Goal: Task Accomplishment & Management: Complete application form

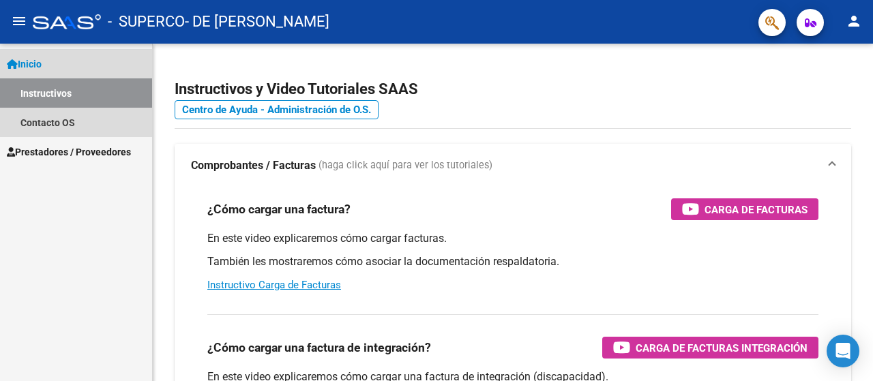
click at [42, 61] on span "Inicio" at bounding box center [24, 64] width 35 height 15
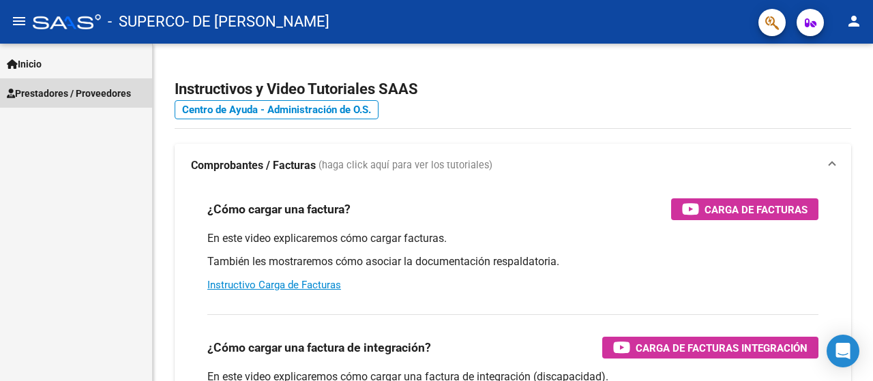
click at [33, 91] on span "Prestadores / Proveedores" at bounding box center [69, 93] width 124 height 15
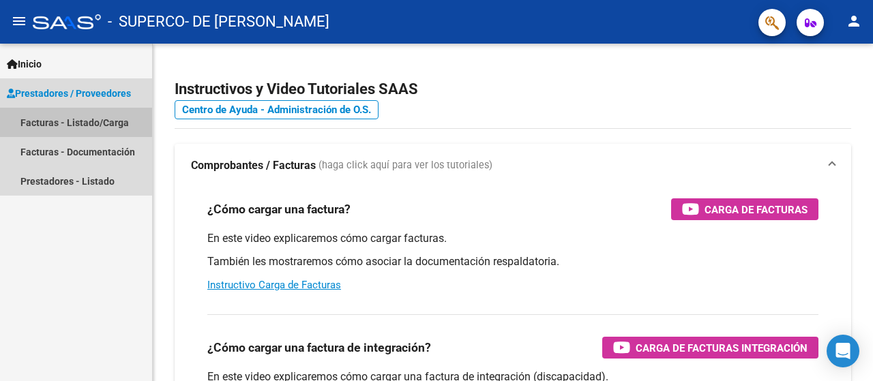
click at [53, 118] on link "Facturas - Listado/Carga" at bounding box center [76, 122] width 152 height 29
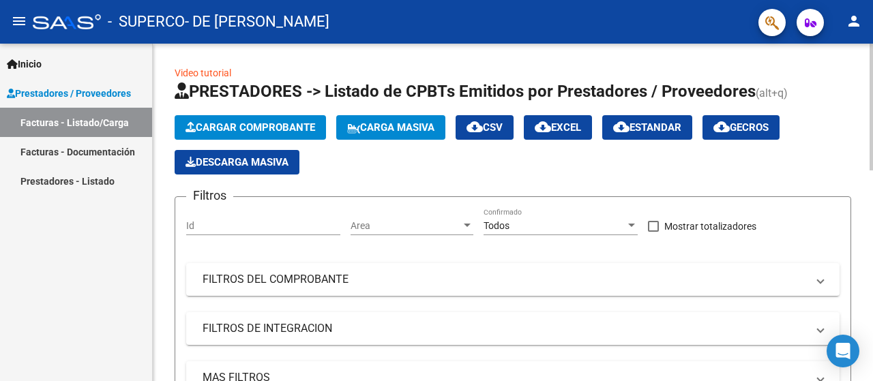
click at [237, 127] on span "Cargar Comprobante" at bounding box center [251, 127] width 130 height 12
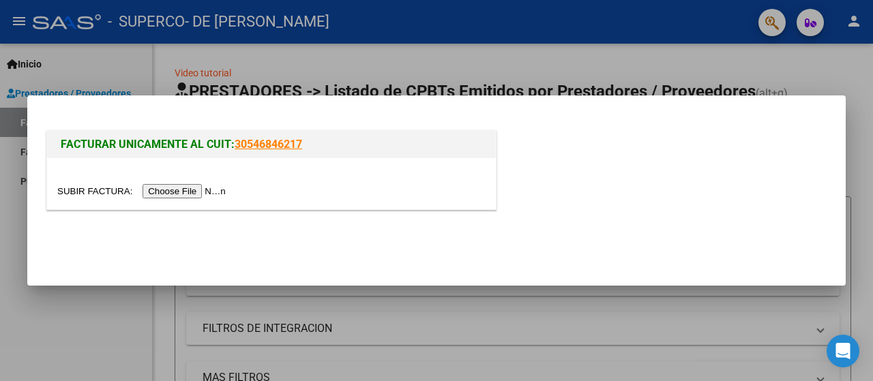
click at [191, 192] on input "file" at bounding box center [143, 191] width 173 height 14
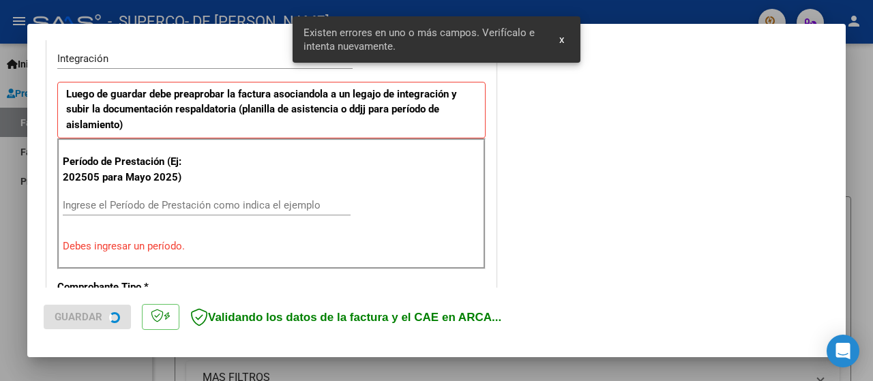
scroll to position [340, 0]
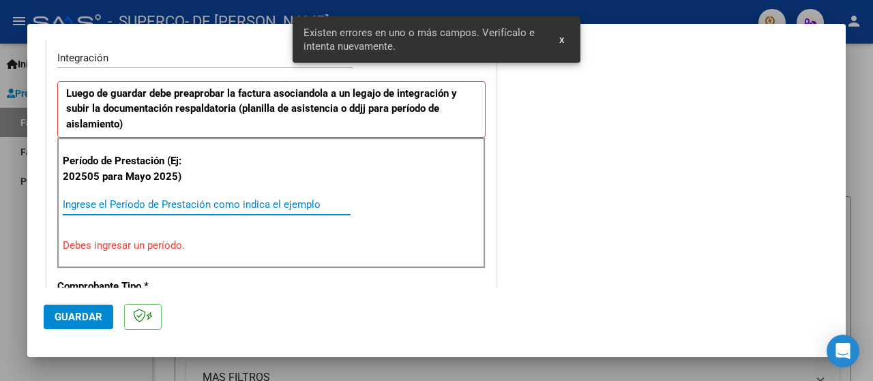
click at [157, 204] on input "Ingrese el Período de Prestación como indica el ejemplo" at bounding box center [207, 205] width 288 height 12
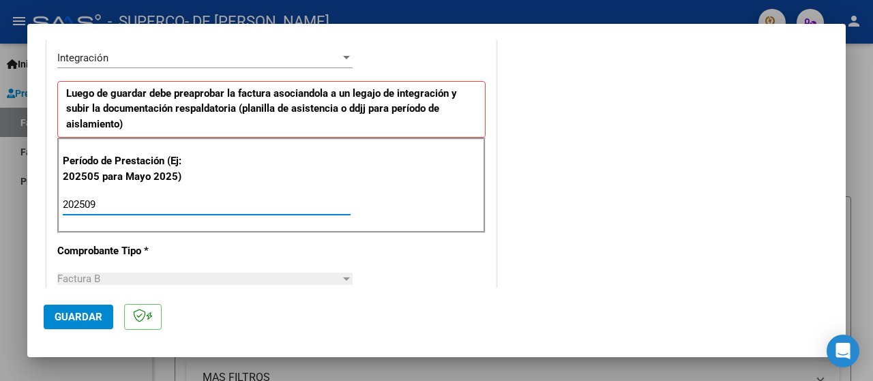
type input "202509"
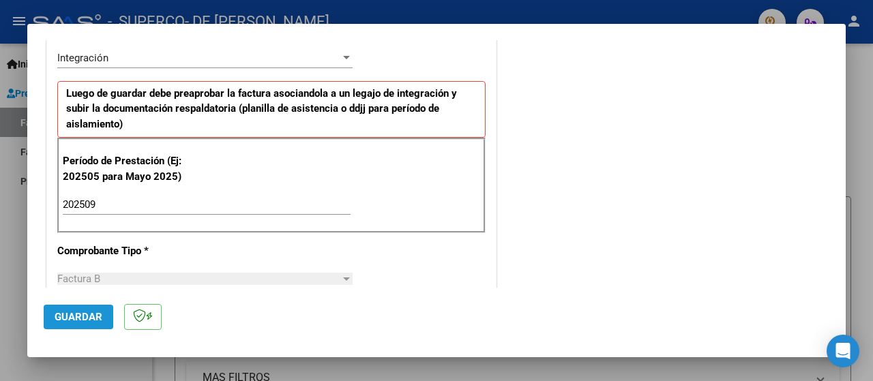
drag, startPoint x: 68, startPoint y: 317, endPoint x: 115, endPoint y: 307, distance: 48.2
click at [68, 317] on span "Guardar" at bounding box center [79, 317] width 48 height 12
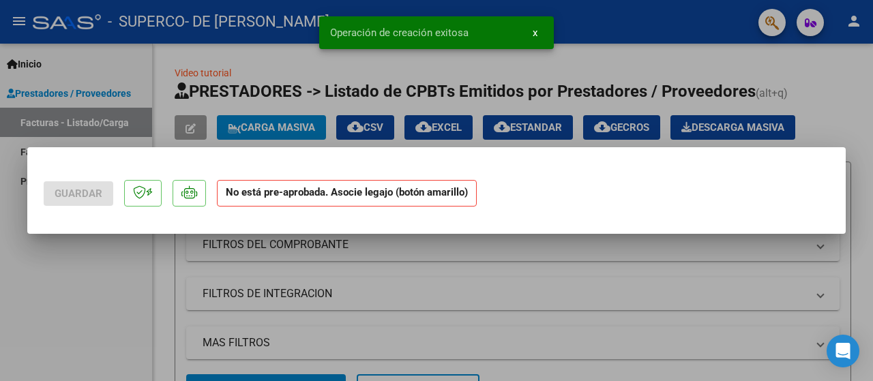
scroll to position [0, 0]
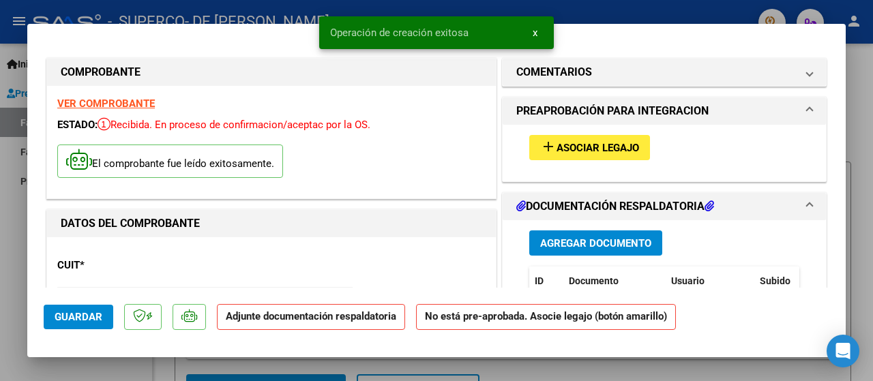
click at [598, 152] on span "Asociar Legajo" at bounding box center [598, 148] width 83 height 12
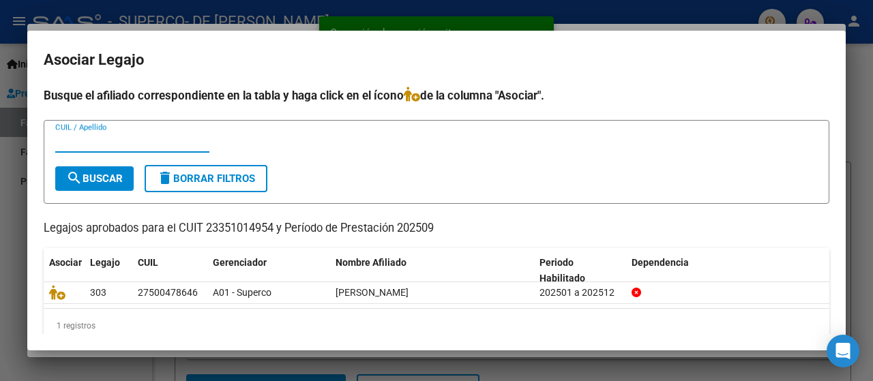
scroll to position [18, 0]
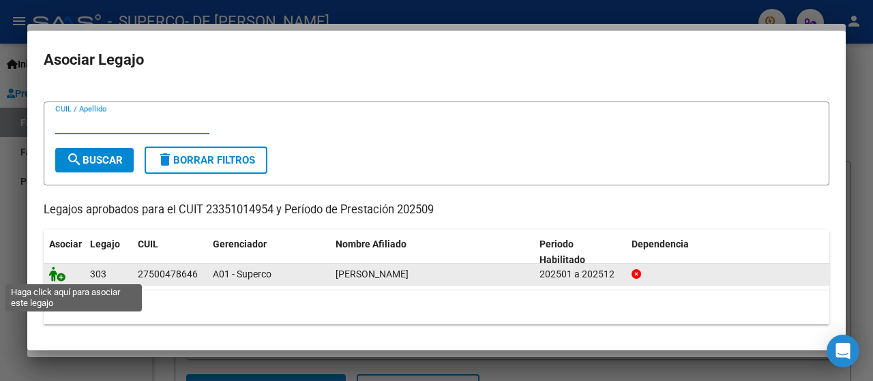
click at [60, 278] on icon at bounding box center [57, 274] width 16 height 15
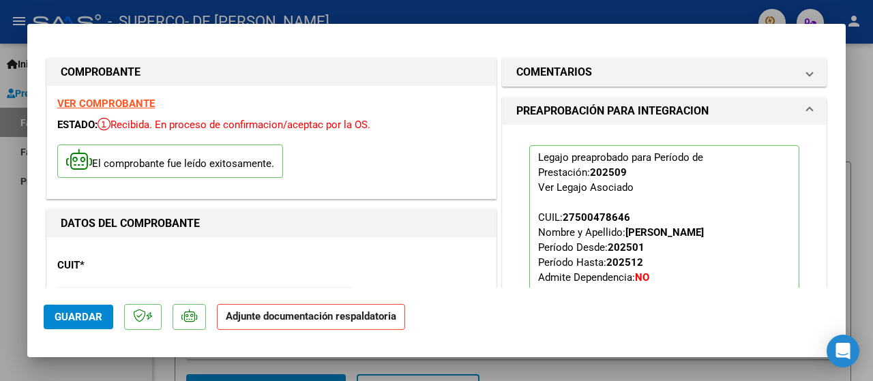
scroll to position [68, 0]
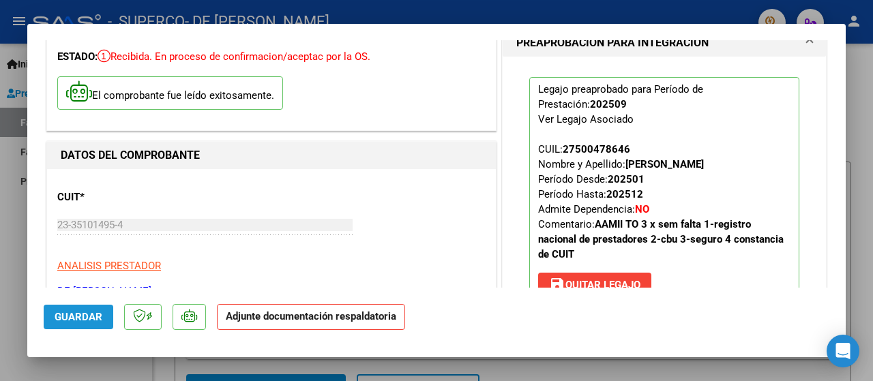
click at [72, 312] on span "Guardar" at bounding box center [79, 317] width 48 height 12
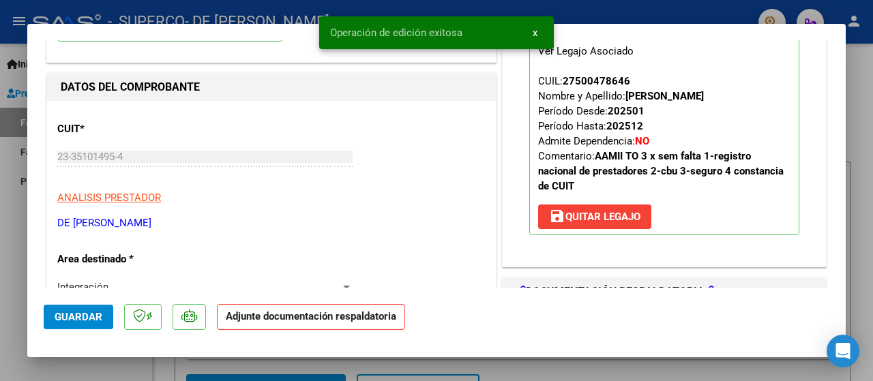
scroll to position [273, 0]
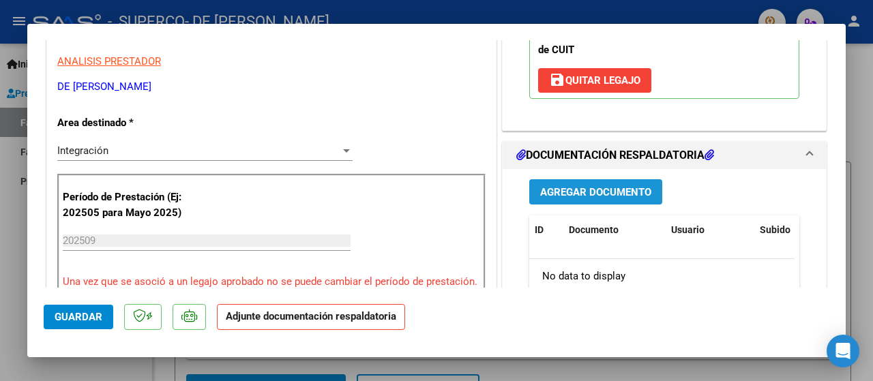
click at [580, 196] on span "Agregar Documento" at bounding box center [595, 192] width 111 height 12
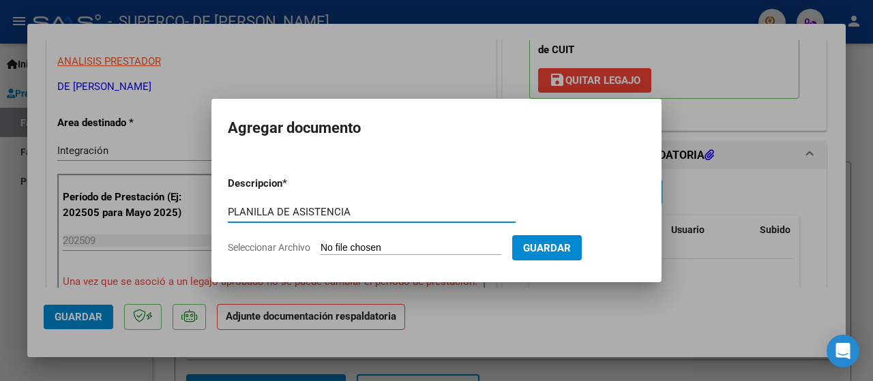
type input "PLANILLA DE ASISTENCIA"
click at [351, 242] on input "Seleccionar Archivo" at bounding box center [411, 248] width 181 height 13
type input "C:\fakepath\[PERSON_NAME].pdf"
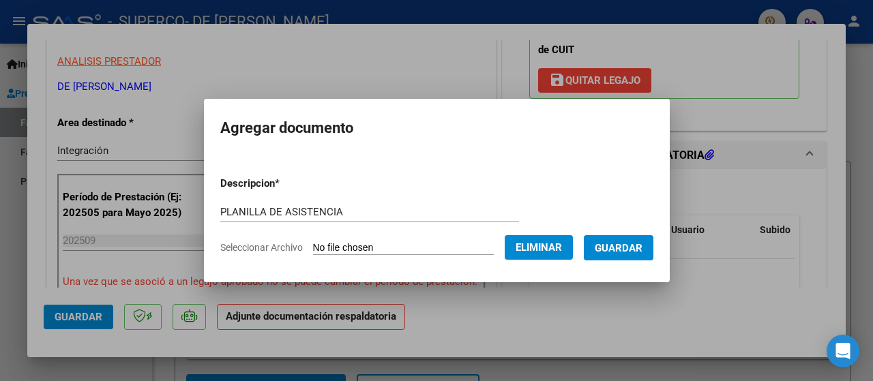
click at [630, 245] on span "Guardar" at bounding box center [619, 248] width 48 height 12
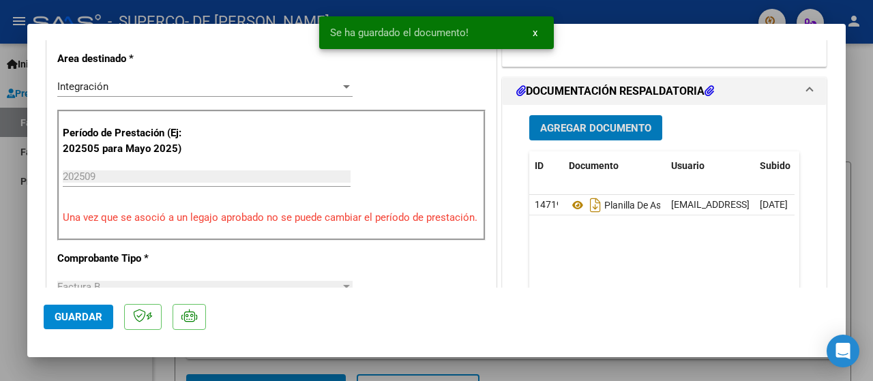
scroll to position [409, 0]
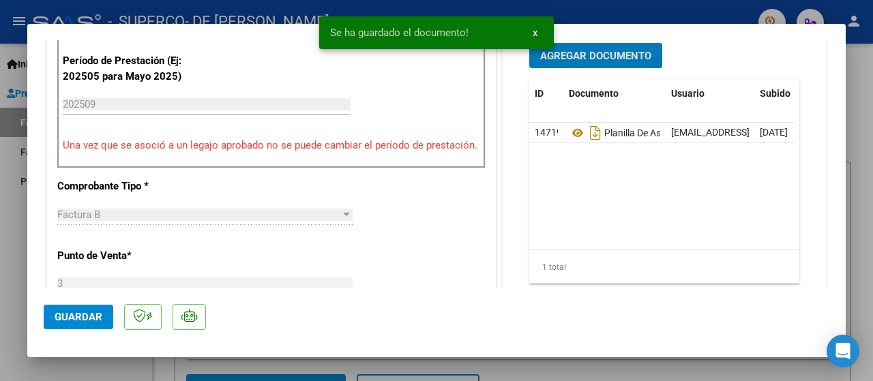
click at [74, 316] on span "Guardar" at bounding box center [79, 317] width 48 height 12
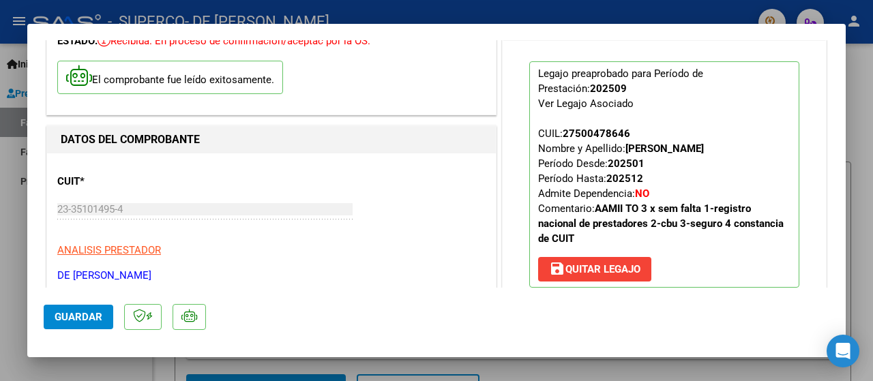
scroll to position [0, 0]
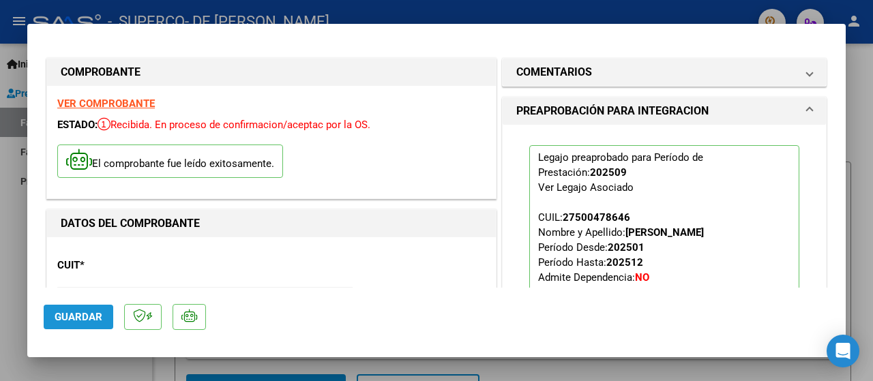
click at [60, 316] on span "Guardar" at bounding box center [79, 317] width 48 height 12
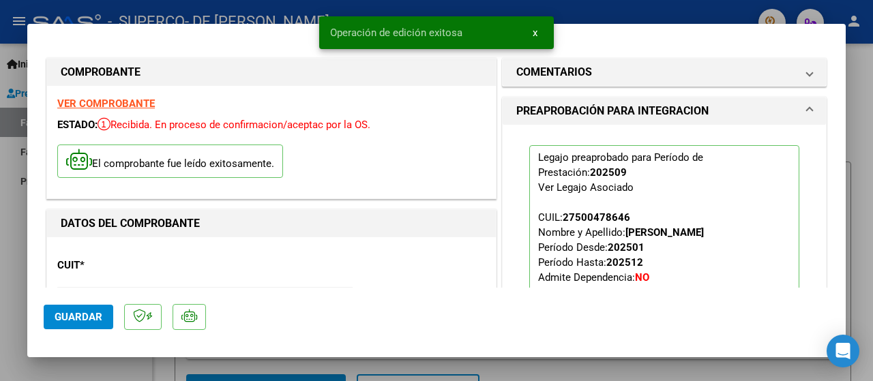
click at [5, 248] on div at bounding box center [436, 190] width 873 height 381
